Goal: Navigation & Orientation: Find specific page/section

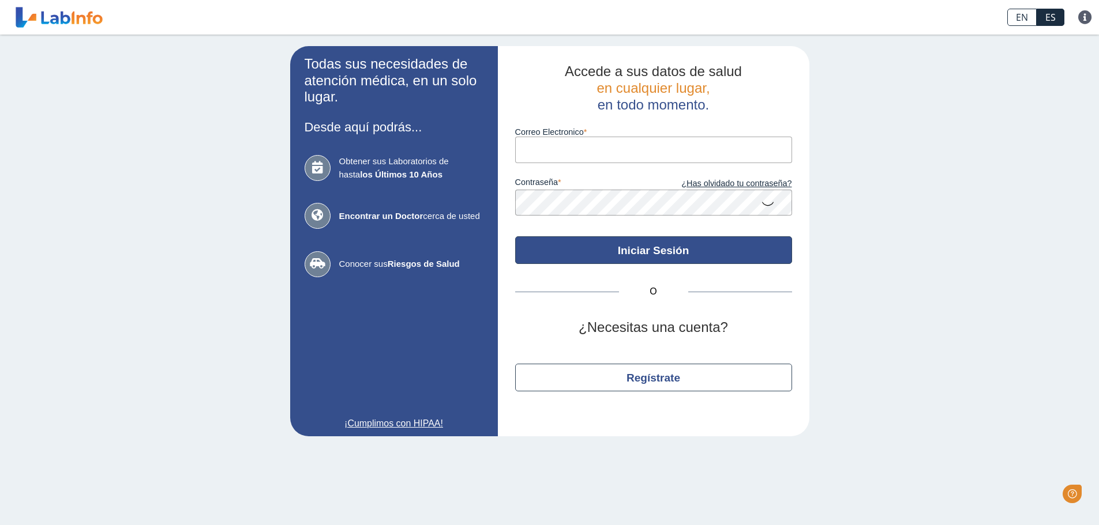
type input "[EMAIL_ADDRESS][DOMAIN_NAME]"
click at [656, 256] on button "Iniciar Sesión" at bounding box center [653, 250] width 277 height 28
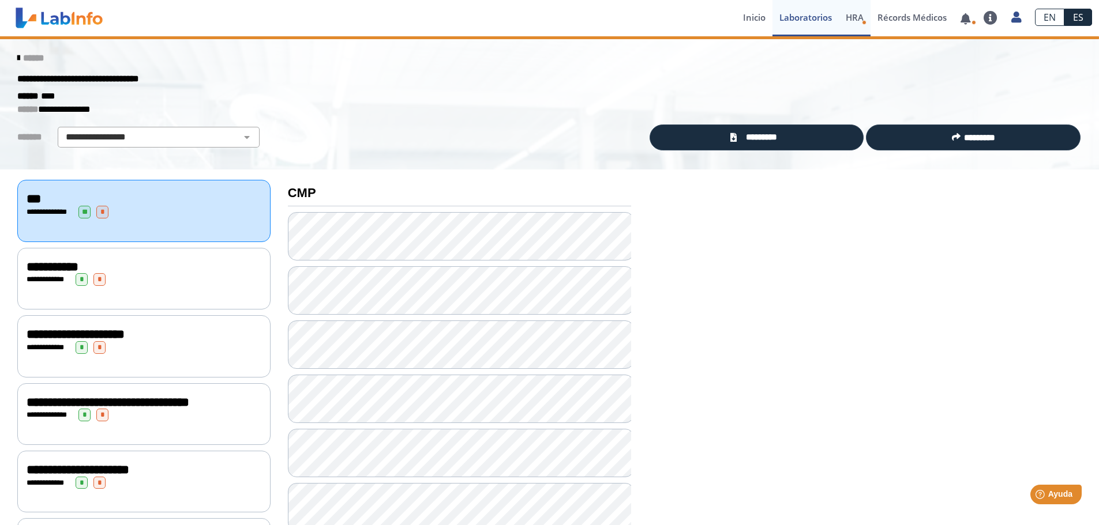
click at [855, 20] on span "HRA" at bounding box center [855, 18] width 18 height 12
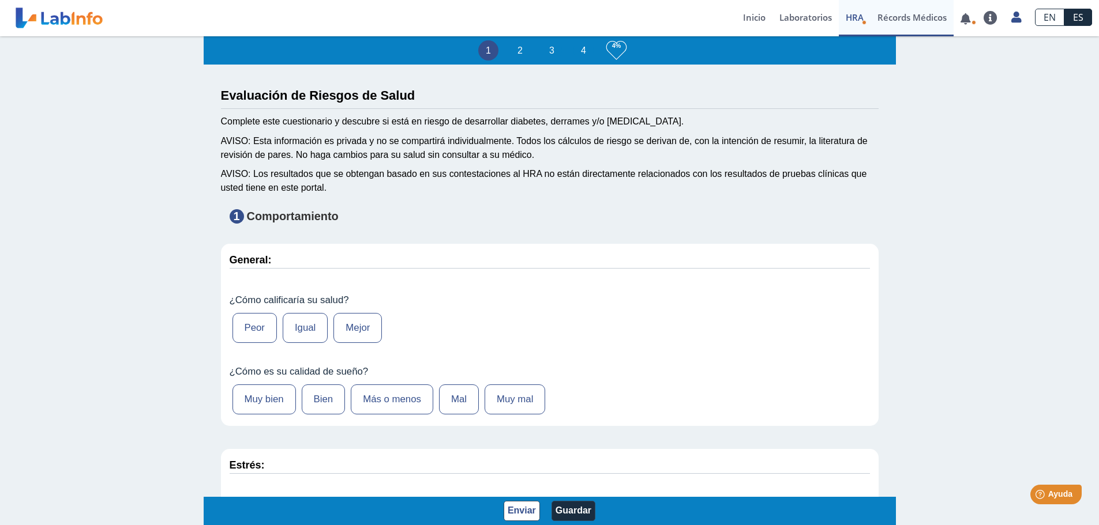
click at [878, 19] on link "Récords Médicos" at bounding box center [911, 18] width 83 height 36
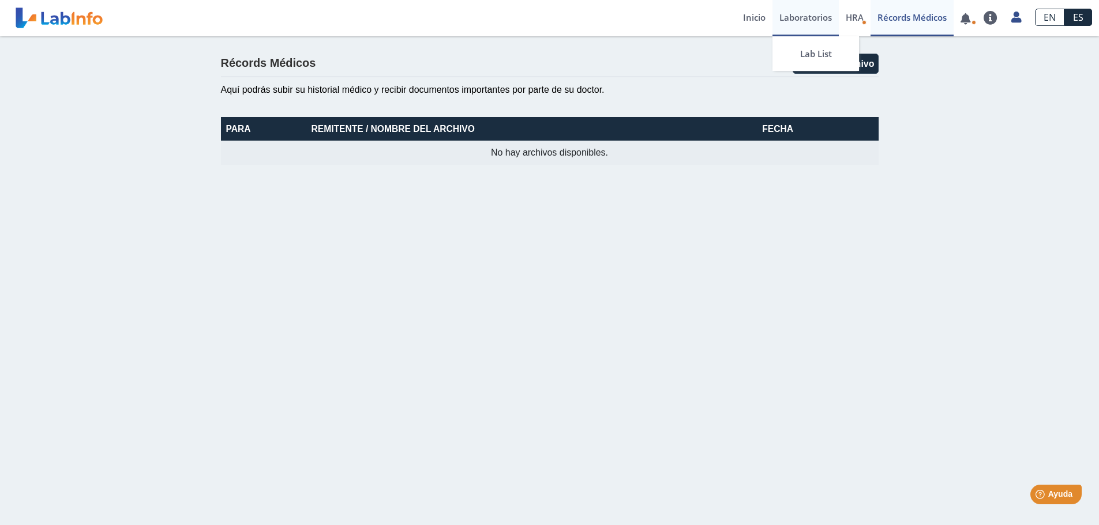
click at [802, 25] on link "Laboratorios" at bounding box center [805, 18] width 66 height 36
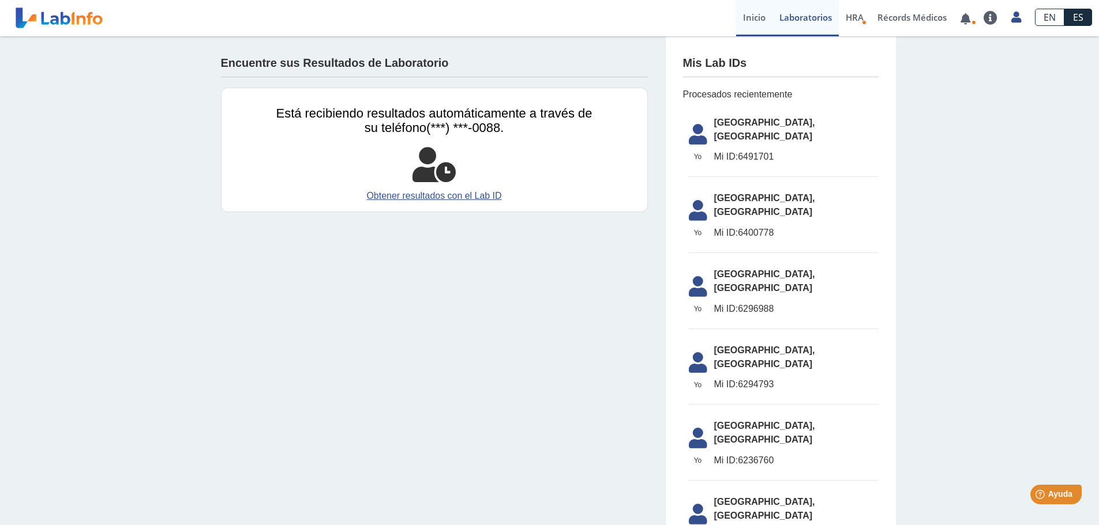
click at [740, 20] on link "Inicio" at bounding box center [754, 18] width 36 height 36
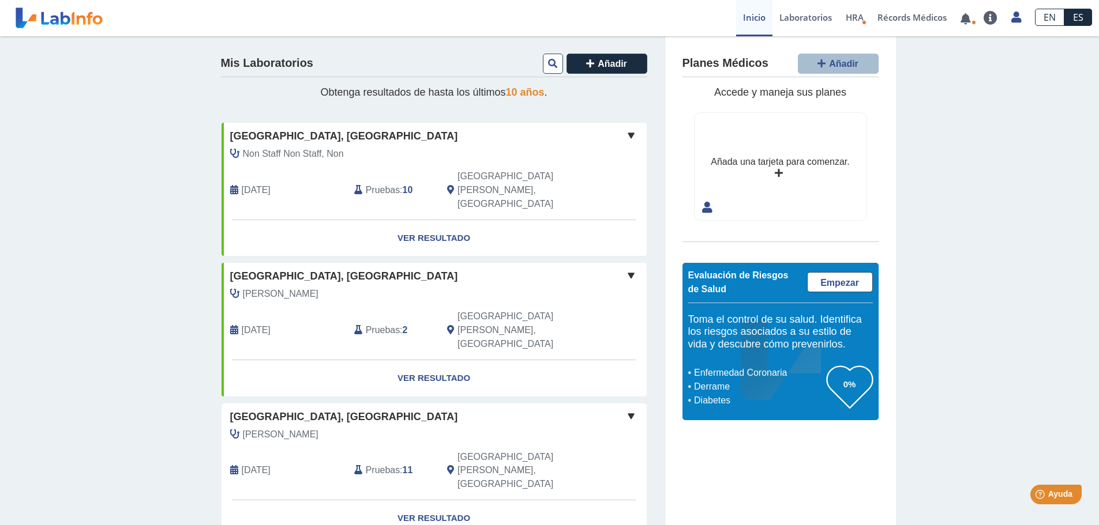
click at [386, 410] on span "[GEOGRAPHIC_DATA], [GEOGRAPHIC_DATA]" at bounding box center [344, 418] width 228 height 16
